Goal: Information Seeking & Learning: Compare options

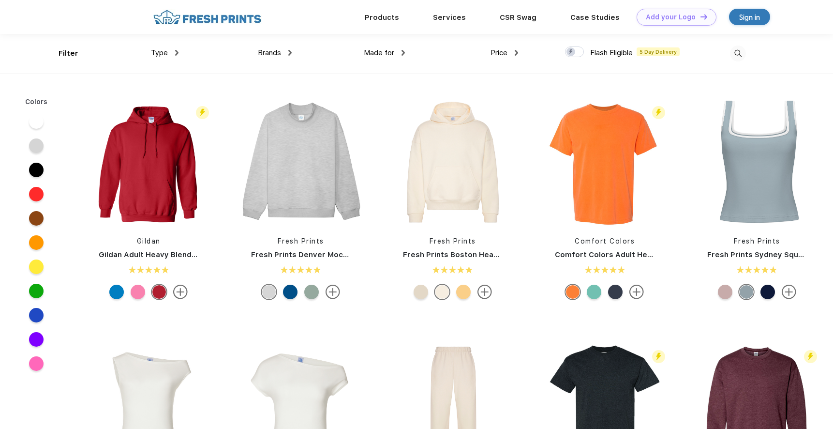
click at [287, 51] on div "Brands" at bounding box center [275, 52] width 34 height 11
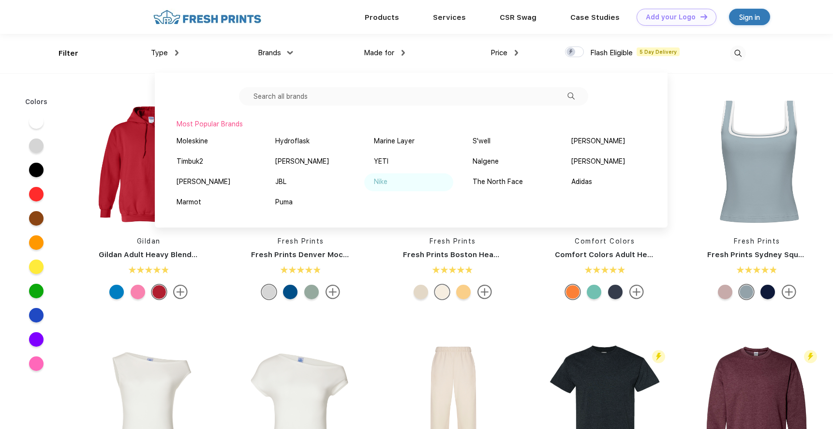
click at [384, 178] on div "Nike" at bounding box center [381, 182] width 14 height 10
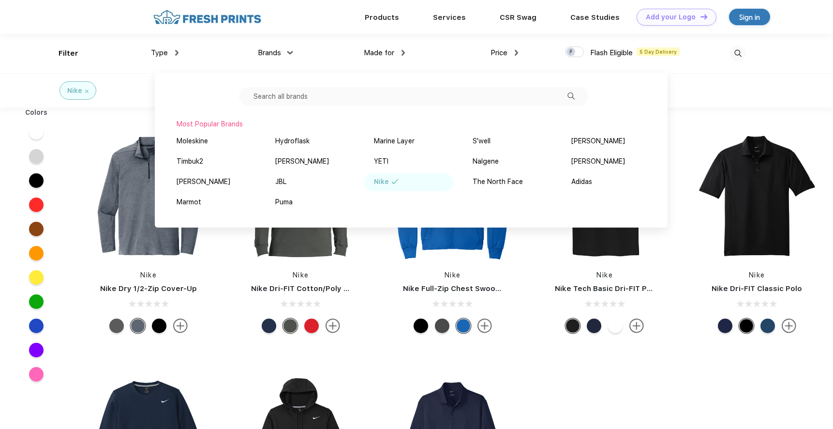
click at [232, 259] on div at bounding box center [300, 196] width 143 height 129
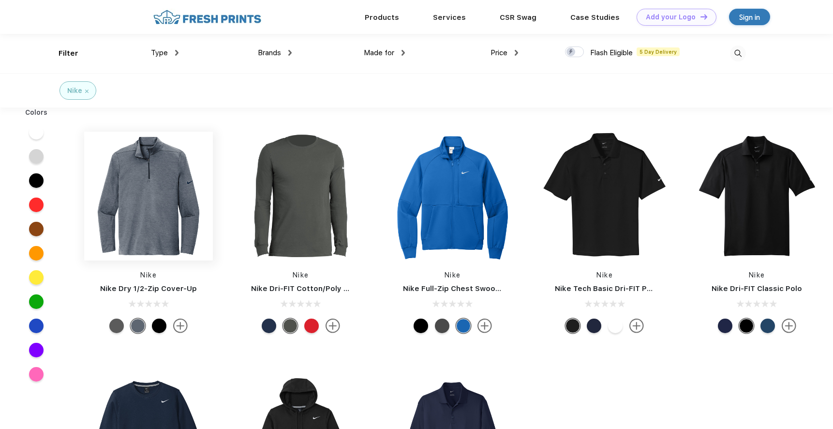
click at [166, 206] on img at bounding box center [148, 196] width 129 height 129
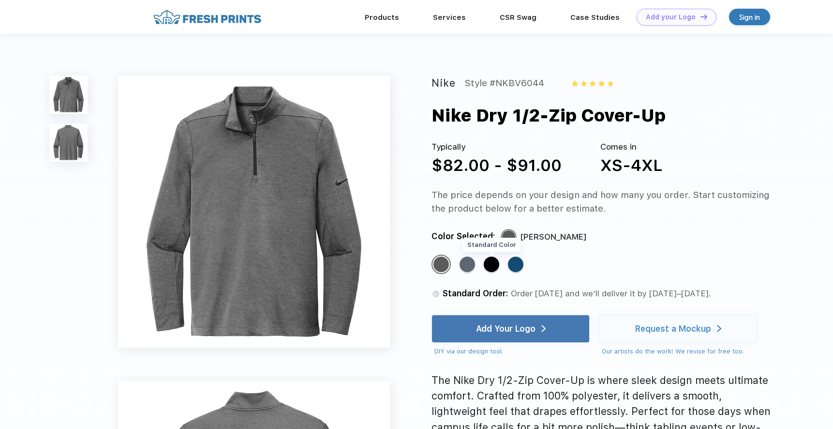
click at [495, 263] on div "Standard Color" at bounding box center [491, 264] width 15 height 15
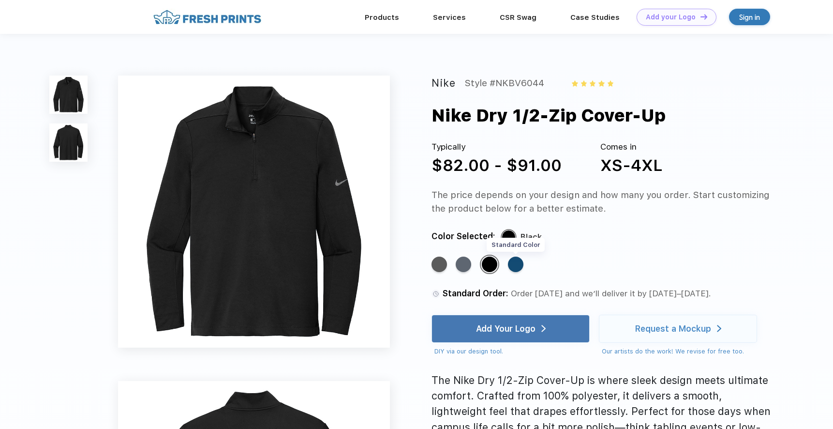
click at [516, 264] on div "Standard Color" at bounding box center [515, 264] width 15 height 15
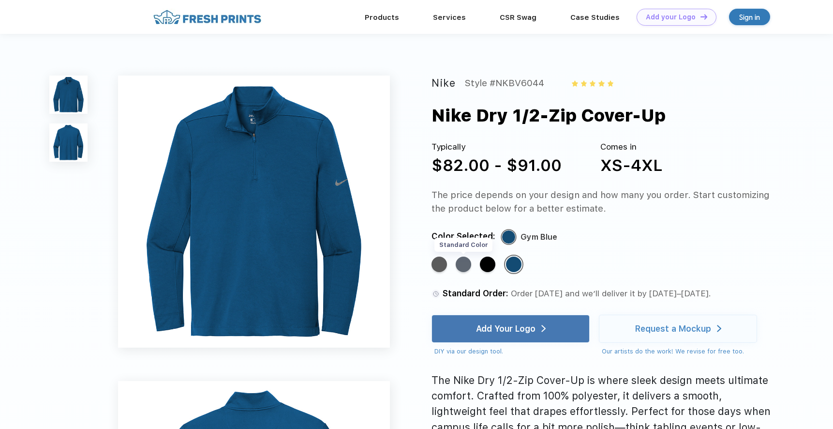
click at [464, 265] on div "Standard Color" at bounding box center [463, 264] width 15 height 15
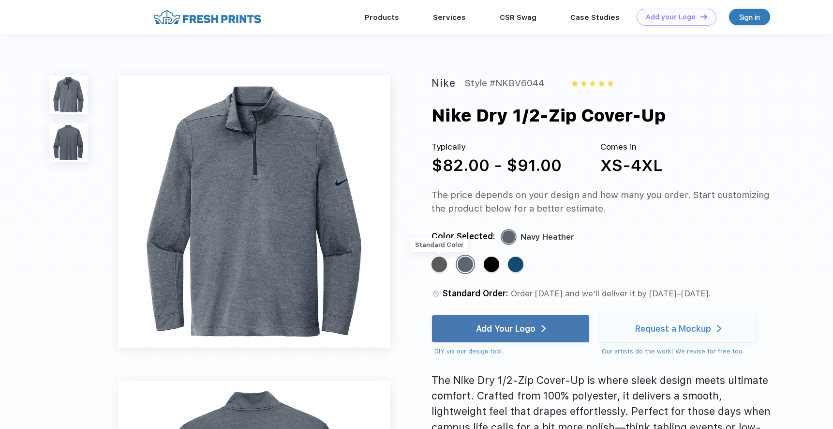
click at [439, 262] on div "Standard Color" at bounding box center [439, 264] width 15 height 15
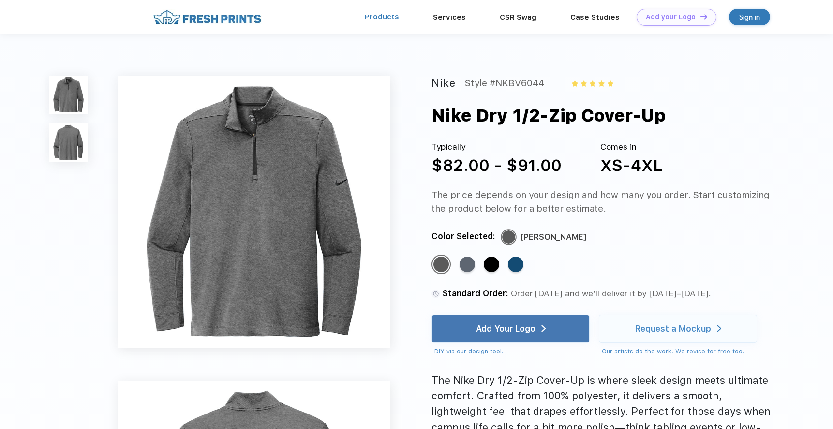
click at [379, 15] on link "Products" at bounding box center [382, 17] width 34 height 9
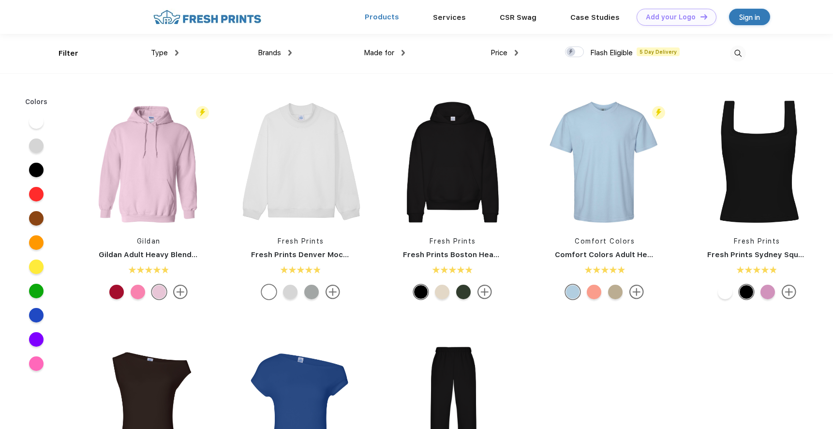
scroll to position [0, 0]
click at [277, 51] on span "Brands" at bounding box center [269, 52] width 23 height 9
click at [290, 52] on img at bounding box center [289, 52] width 3 height 6
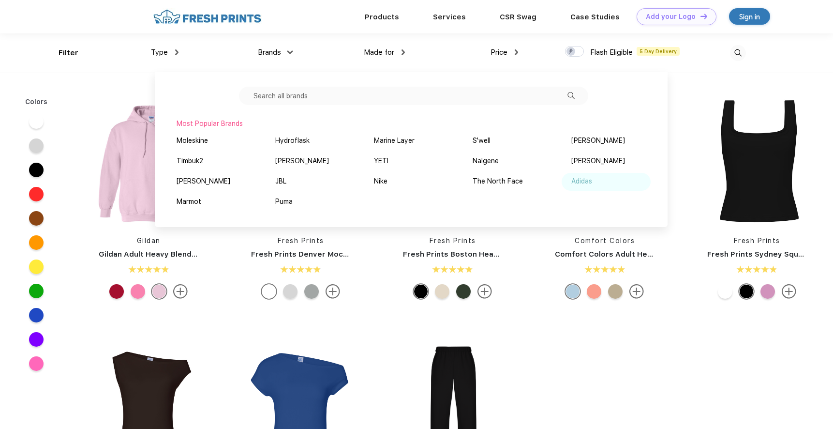
click at [582, 183] on div "Adidas" at bounding box center [582, 181] width 21 height 10
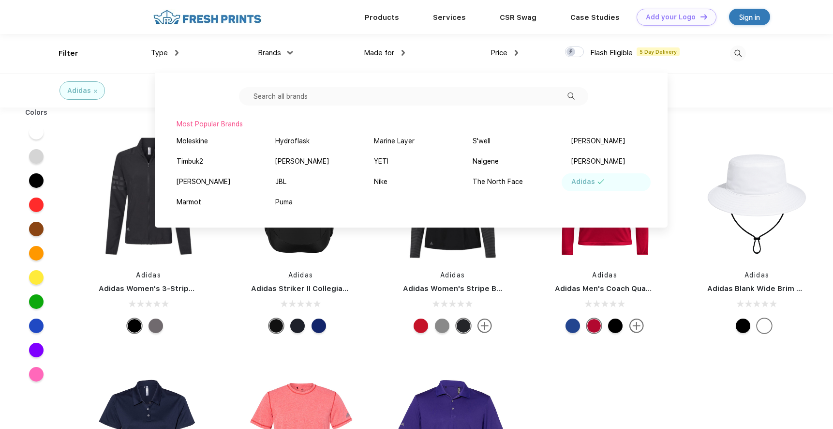
click at [572, 359] on div "Adidas Adidas Women's 3-Stripes Full-Zip Jacket Adidas Adidas Striker II Colleg…" at bounding box center [453, 356] width 761 height 488
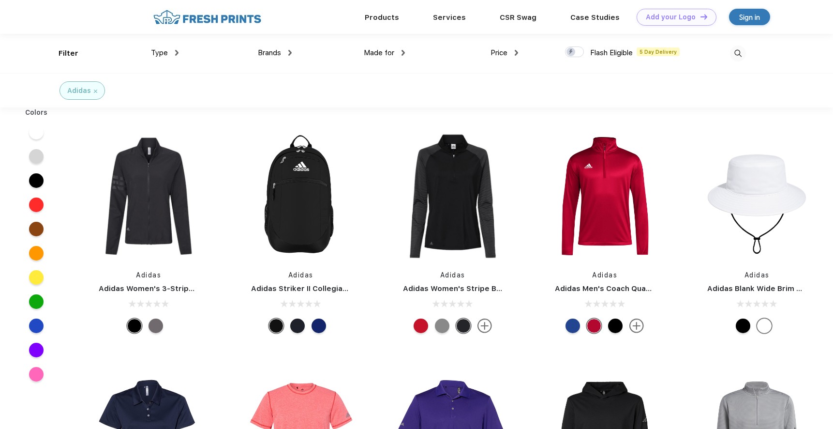
click at [288, 53] on div "Brands" at bounding box center [275, 52] width 34 height 11
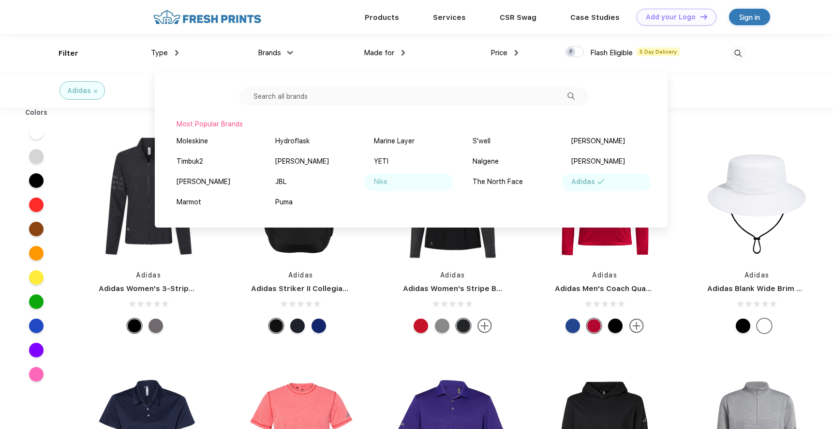
click at [384, 184] on div "Nike" at bounding box center [381, 182] width 14 height 10
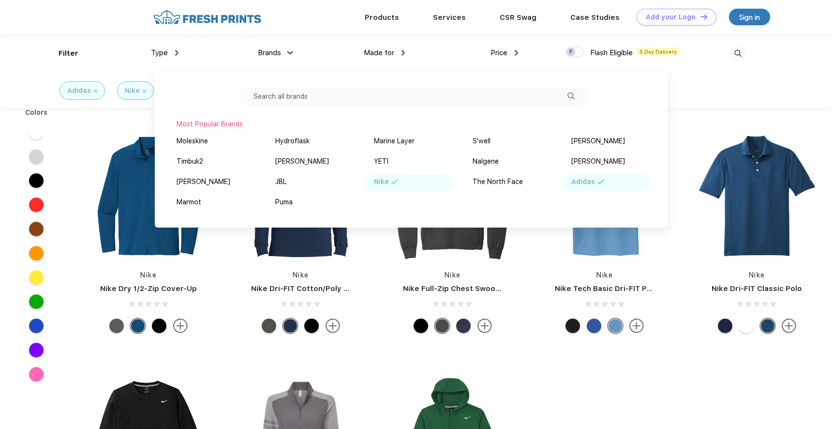
click at [378, 278] on div "Nike Nike Full-Zip Chest Swoosh Jacket" at bounding box center [453, 234] width 152 height 205
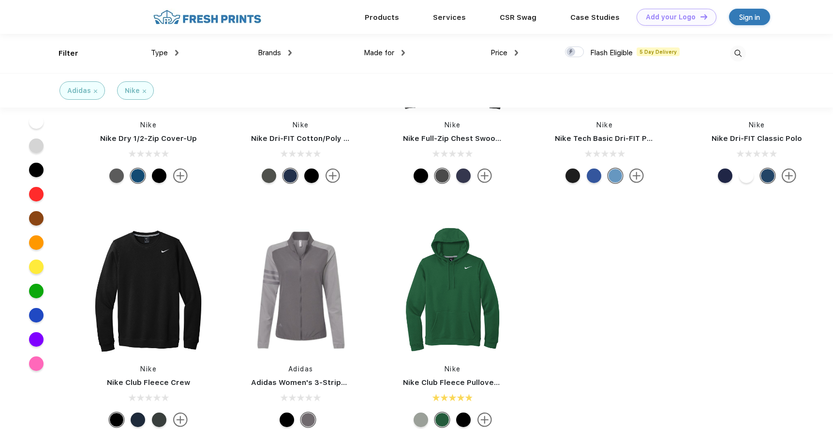
scroll to position [21, 0]
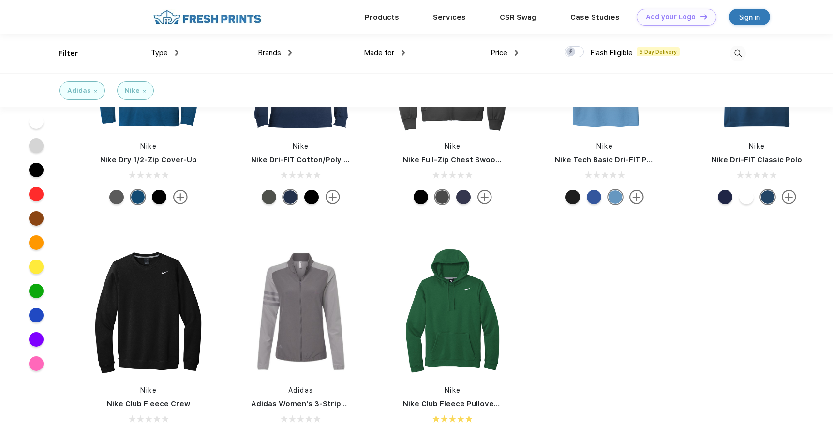
click at [335, 65] on div "Made for Unisex Women Men Youth" at bounding box center [348, 53] width 113 height 39
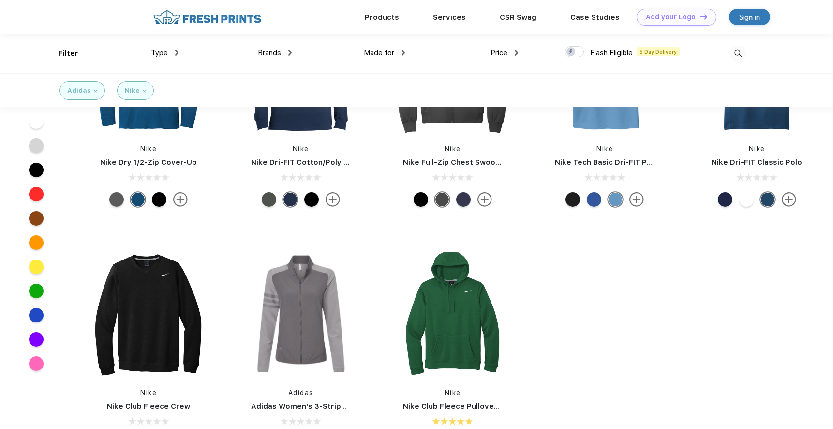
click at [284, 51] on div "Brands" at bounding box center [275, 52] width 34 height 11
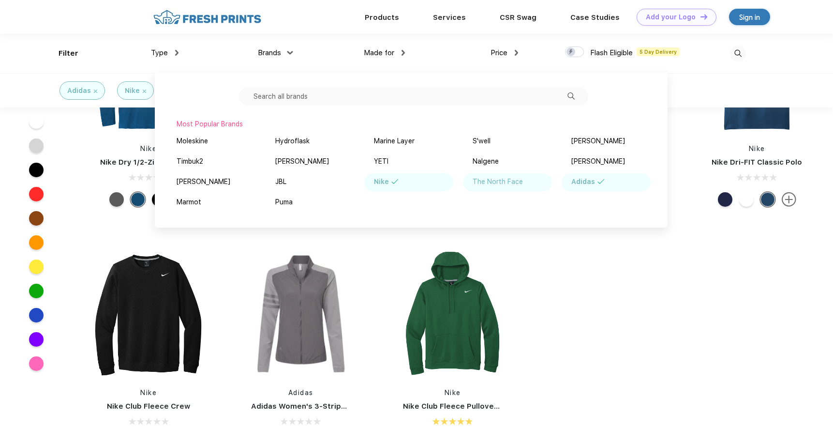
click at [484, 182] on div "The North Face" at bounding box center [498, 182] width 50 height 10
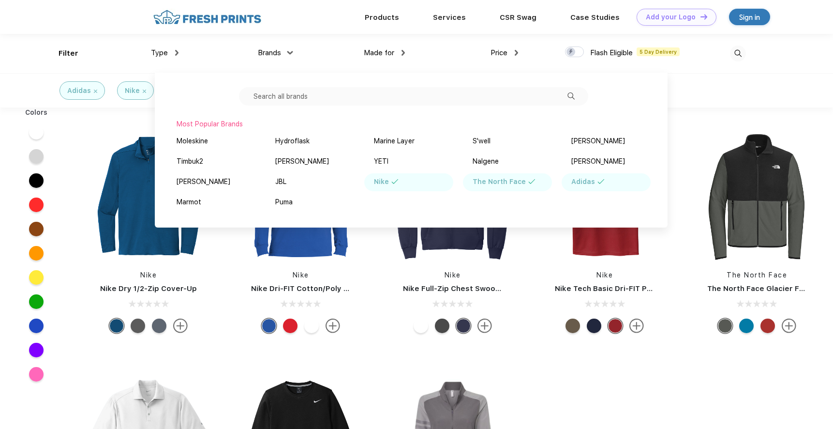
click at [389, 326] on div at bounding box center [452, 325] width 143 height 15
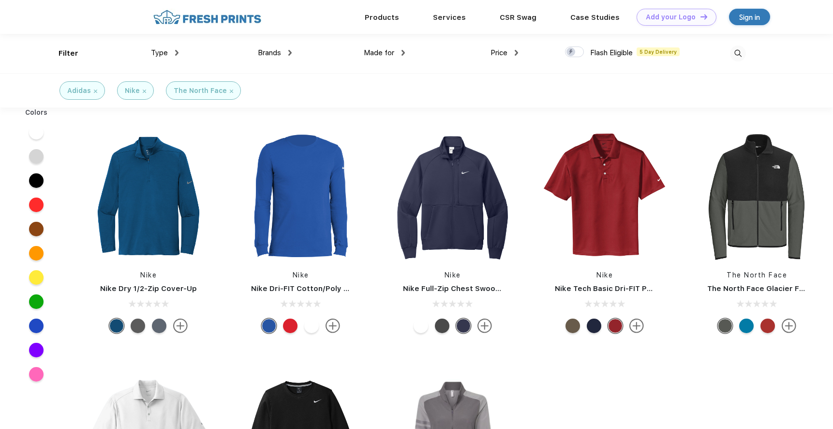
click at [143, 91] on img at bounding box center [144, 91] width 3 height 3
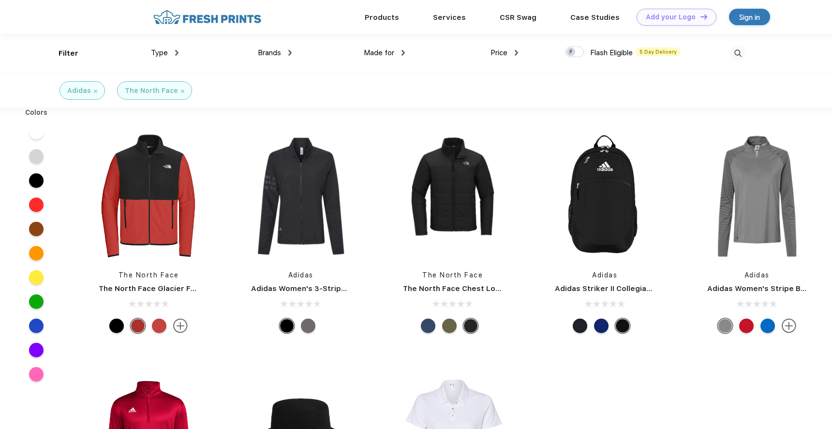
click at [94, 91] on img at bounding box center [95, 91] width 3 height 3
